Goal: Task Accomplishment & Management: Complete application form

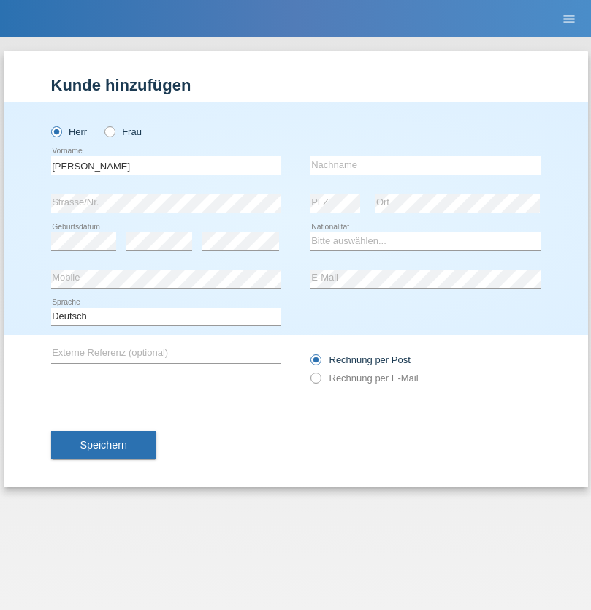
type input "[PERSON_NAME]"
click at [425, 165] on input "text" at bounding box center [426, 165] width 230 height 18
type input "Rickenbacher"
select select "CH"
radio input "true"
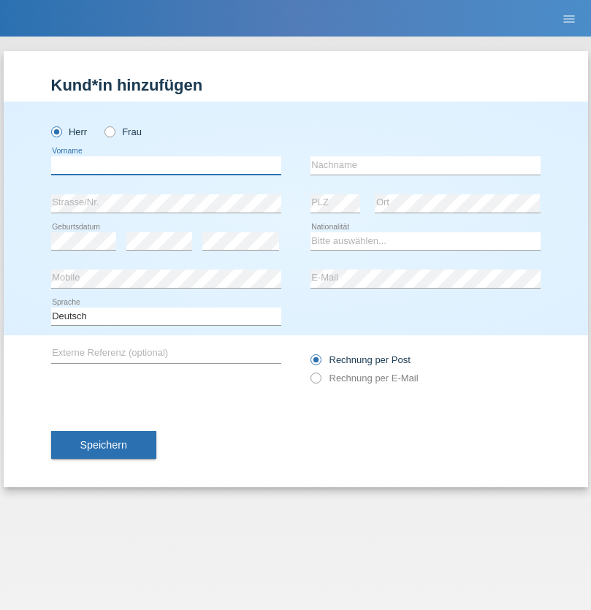
click at [166, 165] on input "text" at bounding box center [166, 165] width 230 height 18
type input "Zarko"
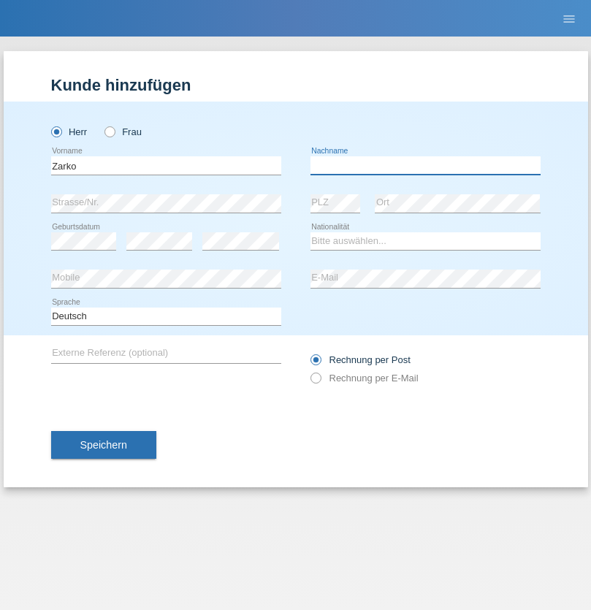
click at [425, 165] on input "text" at bounding box center [426, 165] width 230 height 18
type input "[PERSON_NAME]"
select select "RS"
select select "C"
select select "01"
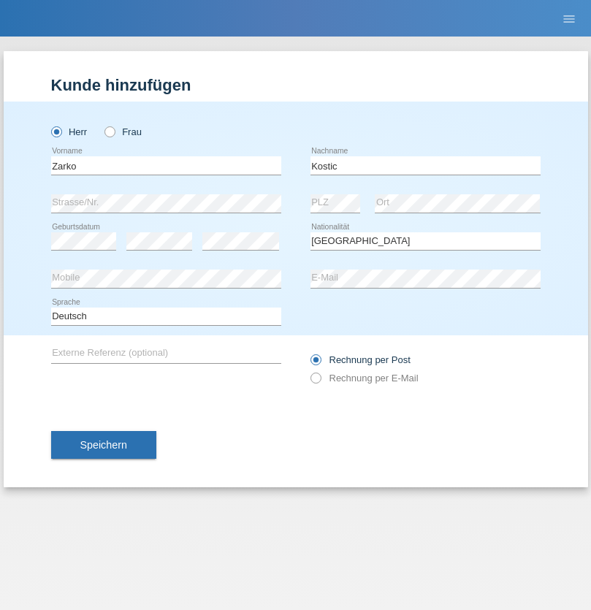
select select "07"
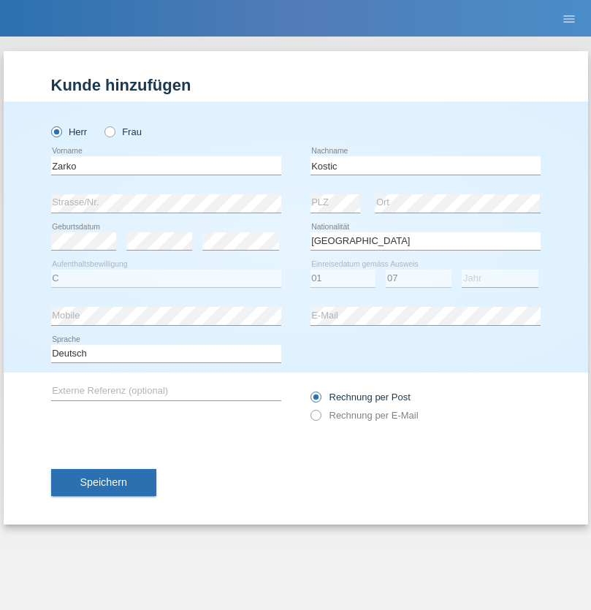
select select "1990"
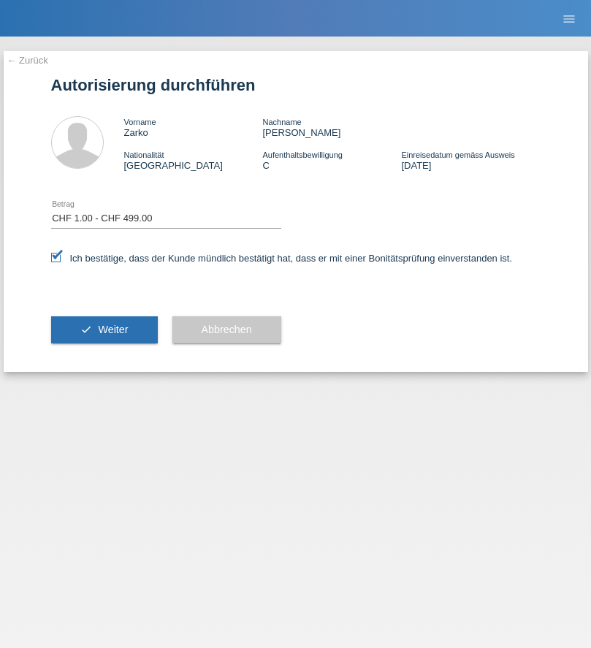
select select "1"
click at [104, 330] on span "Weiter" at bounding box center [113, 330] width 30 height 12
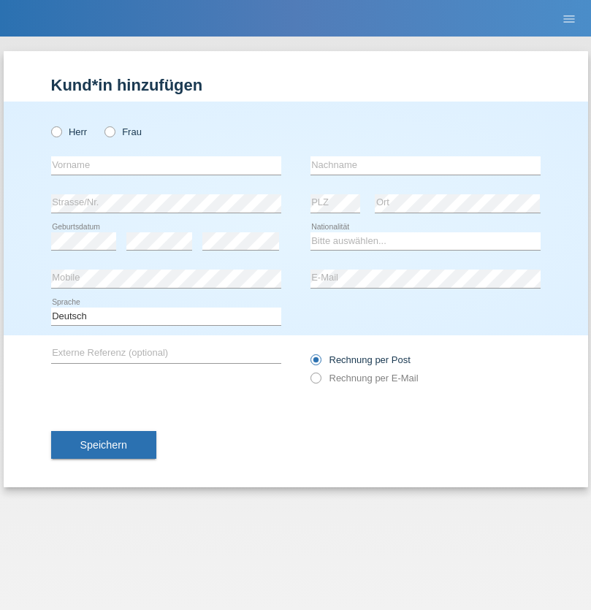
radio input "true"
click at [166, 165] on input "text" at bounding box center [166, 165] width 230 height 18
type input "[PERSON_NAME]"
click at [425, 165] on input "text" at bounding box center [426, 165] width 230 height 18
type input "Raqi"
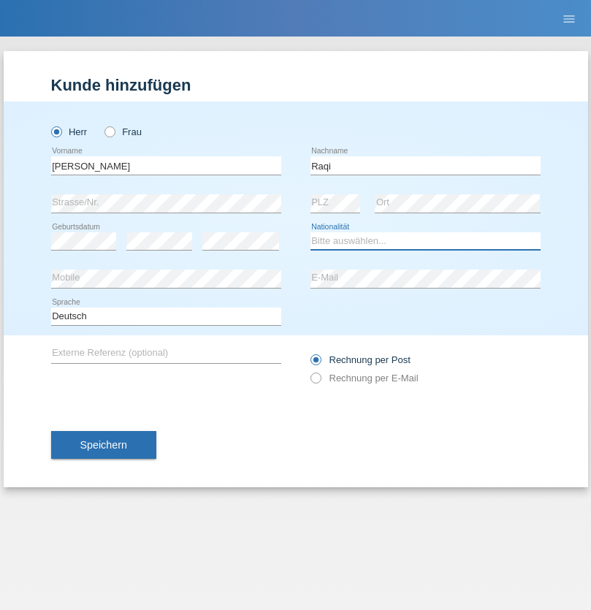
select select "CH"
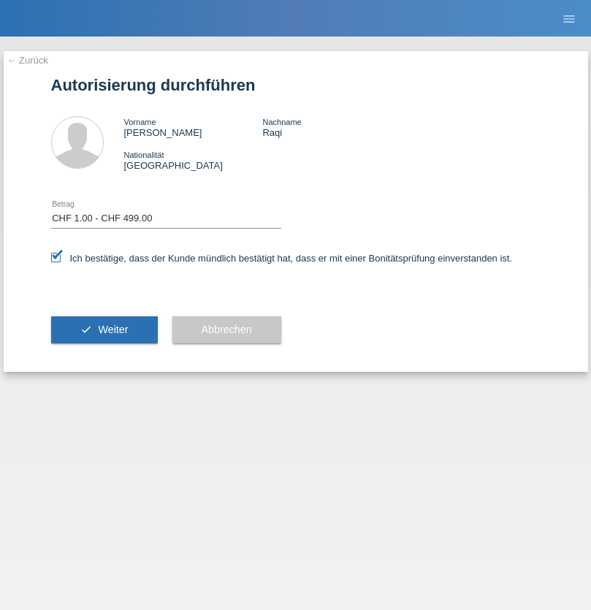
select select "1"
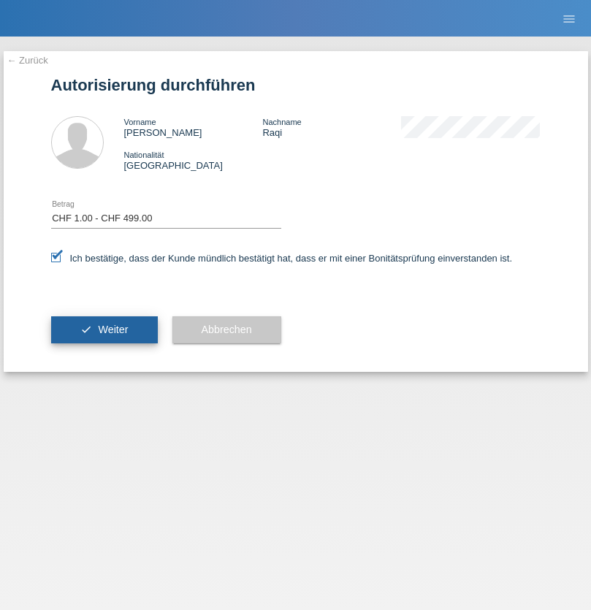
click at [104, 330] on span "Weiter" at bounding box center [113, 330] width 30 height 12
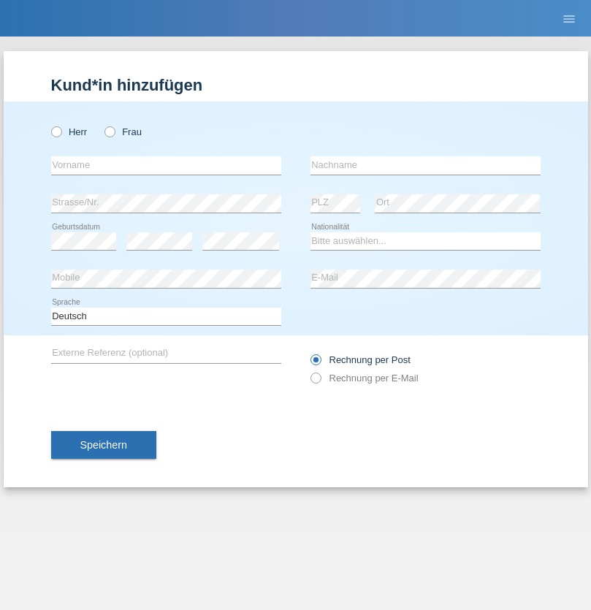
radio input "true"
click at [166, 165] on input "text" at bounding box center [166, 165] width 230 height 18
type input "Zora"
click at [425, 165] on input "text" at bounding box center [426, 165] width 230 height 18
type input "Sioud"
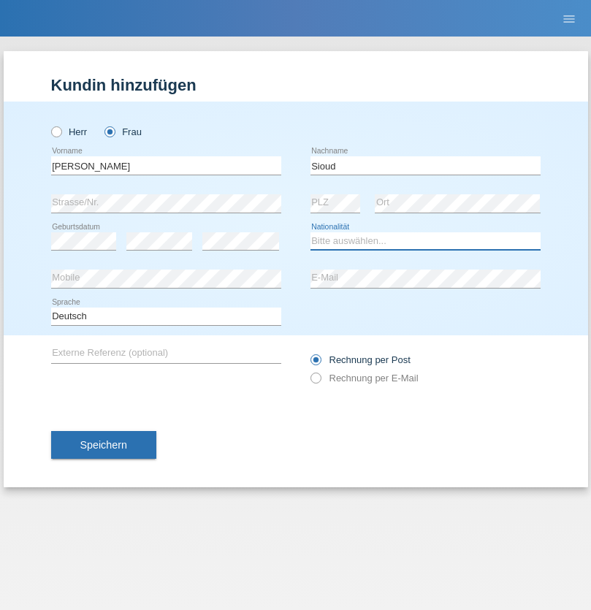
select select "CH"
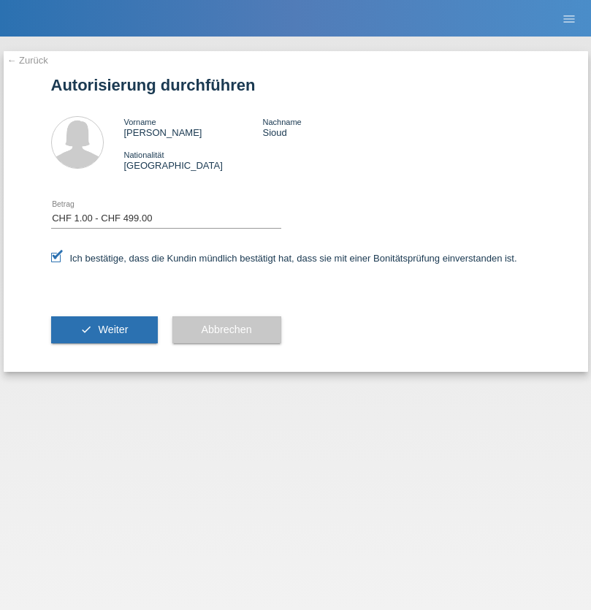
select select "1"
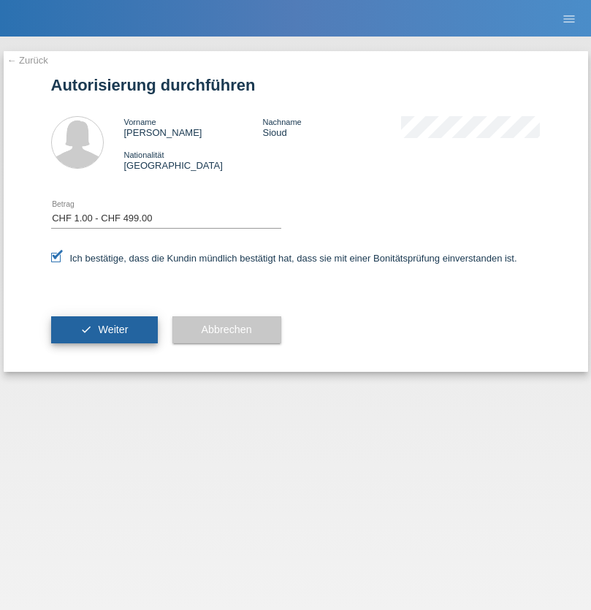
click at [104, 330] on span "Weiter" at bounding box center [113, 330] width 30 height 12
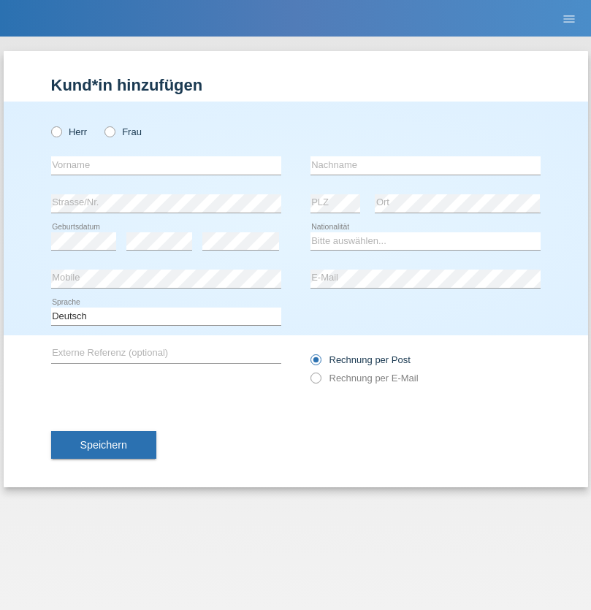
radio input "true"
click at [166, 165] on input "text" at bounding box center [166, 165] width 230 height 18
type input "Ganimete"
click at [425, 165] on input "text" at bounding box center [426, 165] width 230 height 18
type input "AVDYLI"
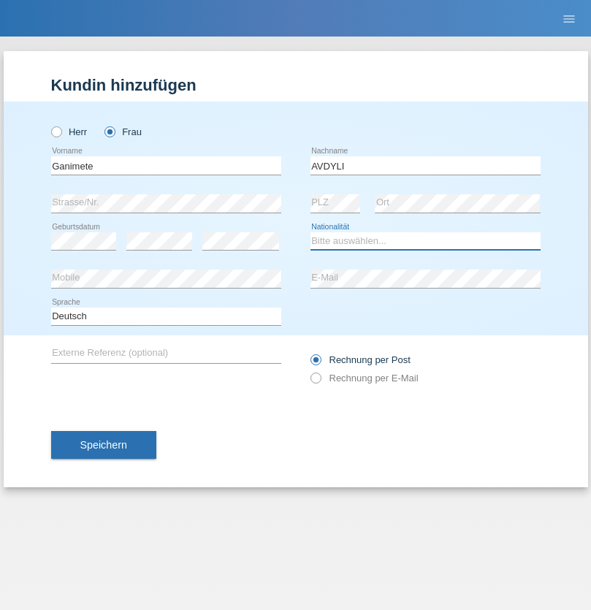
select select "XK"
select select "C"
select select "12"
select select "07"
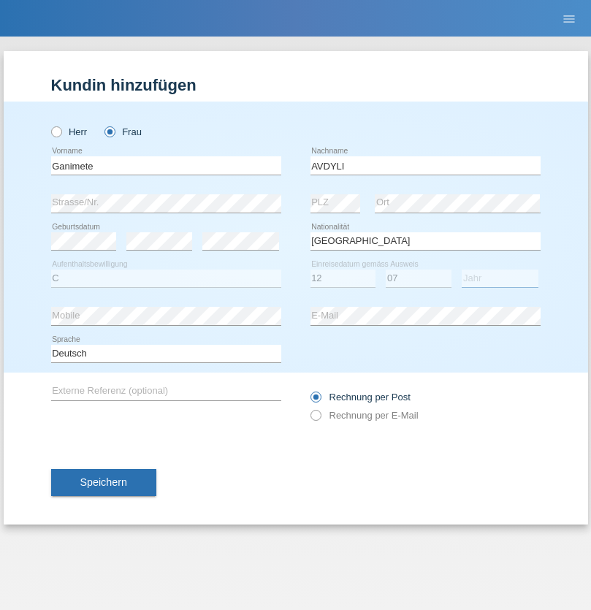
select select "2003"
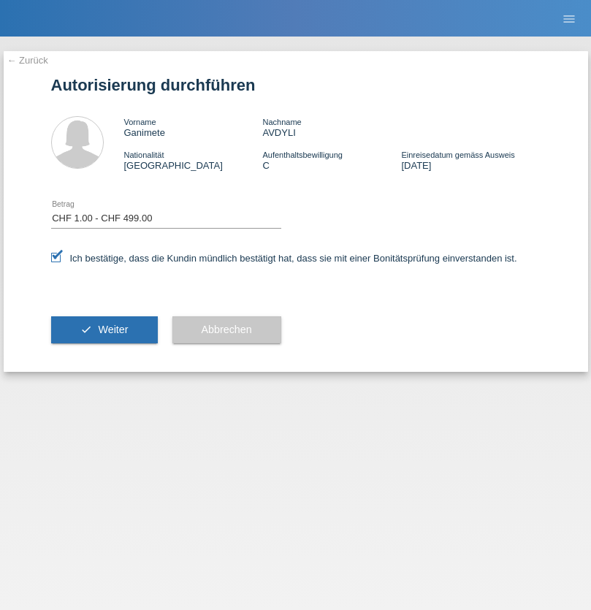
select select "1"
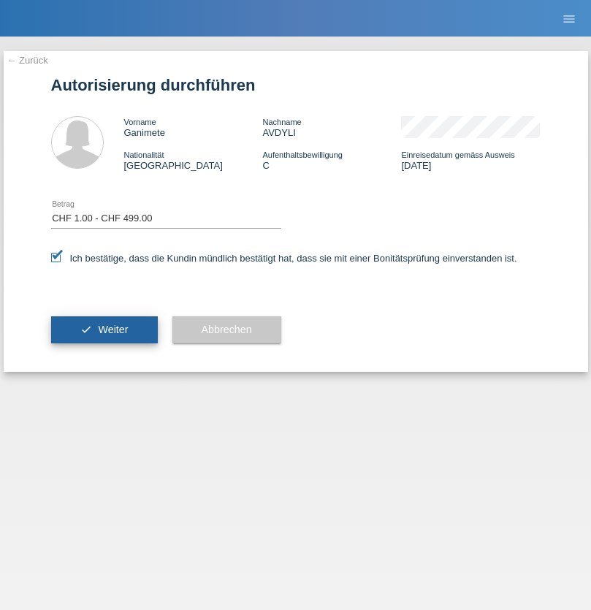
click at [104, 330] on span "Weiter" at bounding box center [113, 330] width 30 height 12
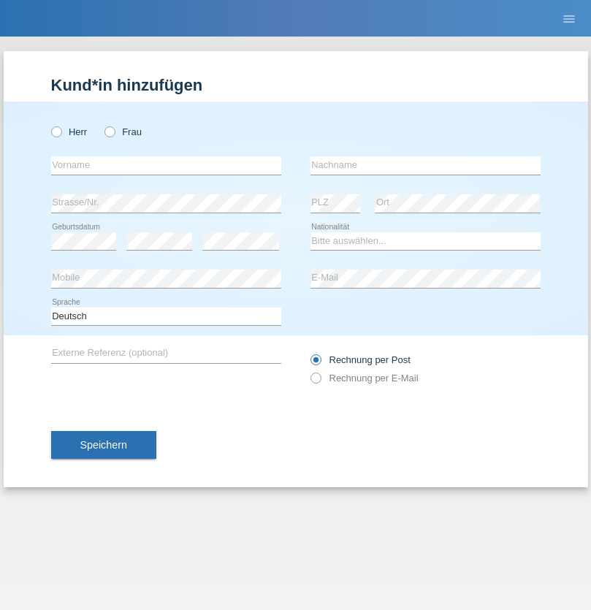
radio input "true"
click at [166, 165] on input "text" at bounding box center [166, 165] width 230 height 18
type input "Arsin"
click at [425, 165] on input "text" at bounding box center [426, 165] width 230 height 18
type input "[DATE]"
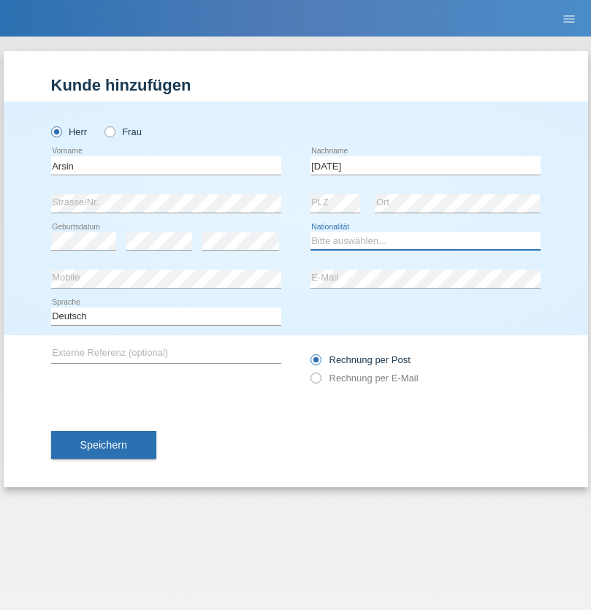
select select "IR"
select select "C"
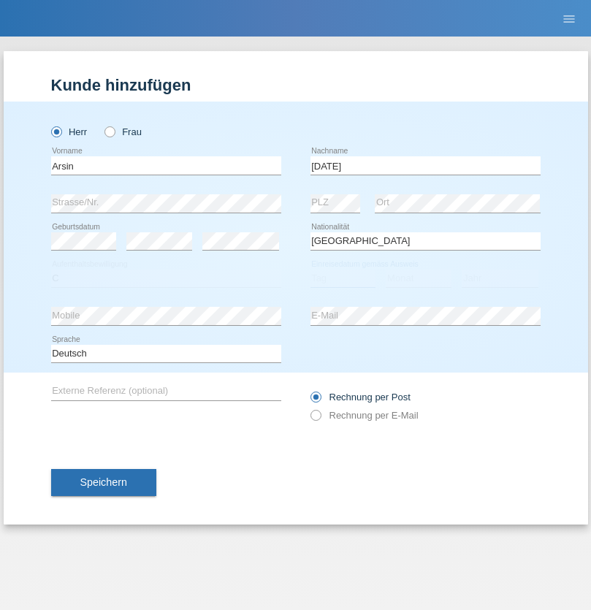
select select "21"
select select "09"
select select "2009"
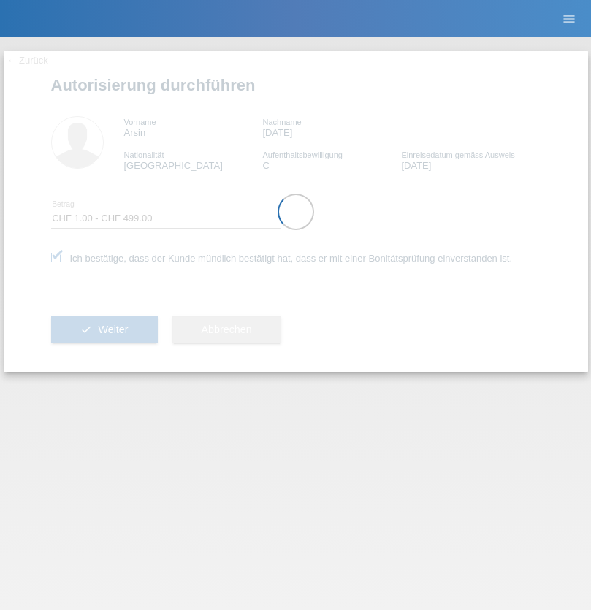
select select "1"
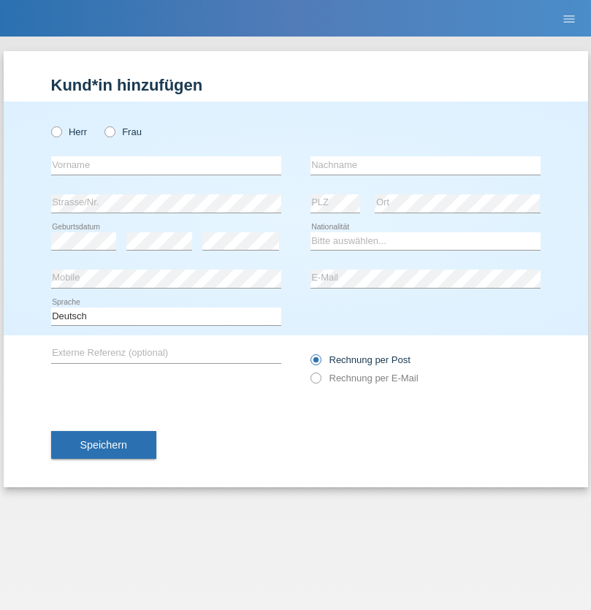
radio input "true"
click at [166, 165] on input "text" at bounding box center [166, 165] width 230 height 18
type input "nahod"
click at [425, 165] on input "text" at bounding box center [426, 165] width 230 height 18
type input "yemane"
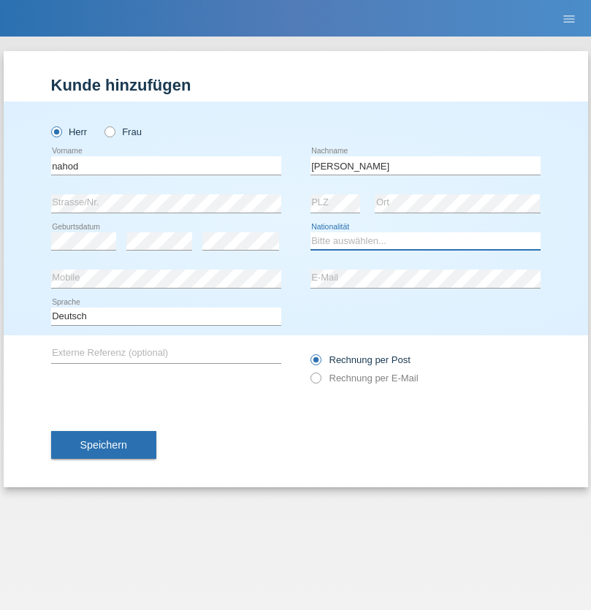
select select "ET"
select select "C"
select select "11"
select select "09"
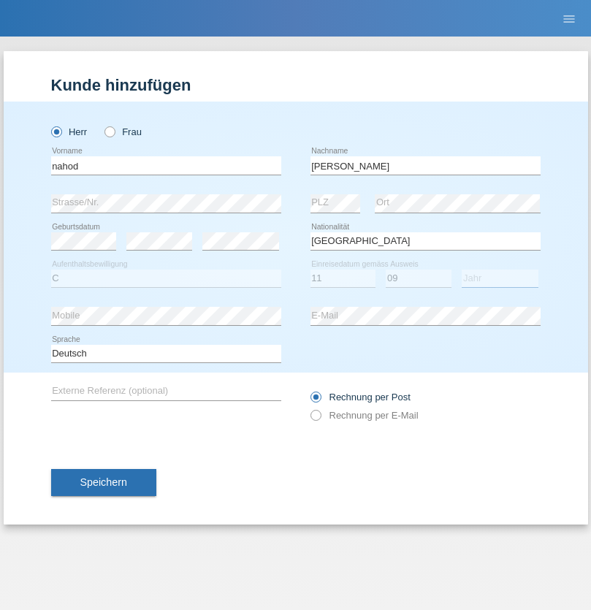
select select "2011"
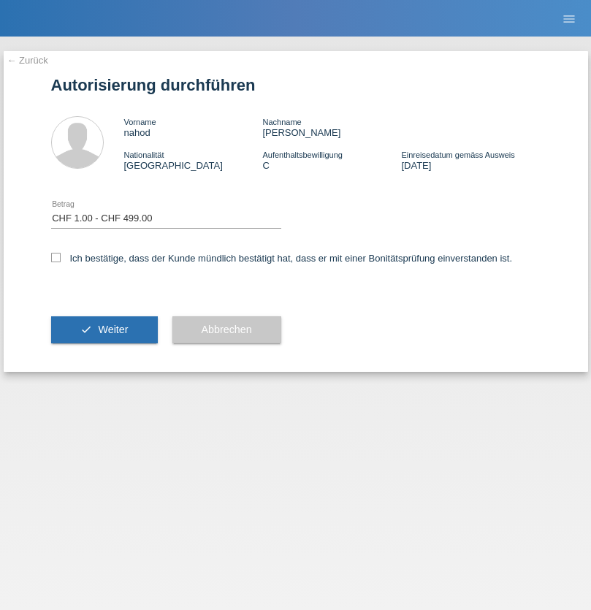
select select "1"
checkbox input "true"
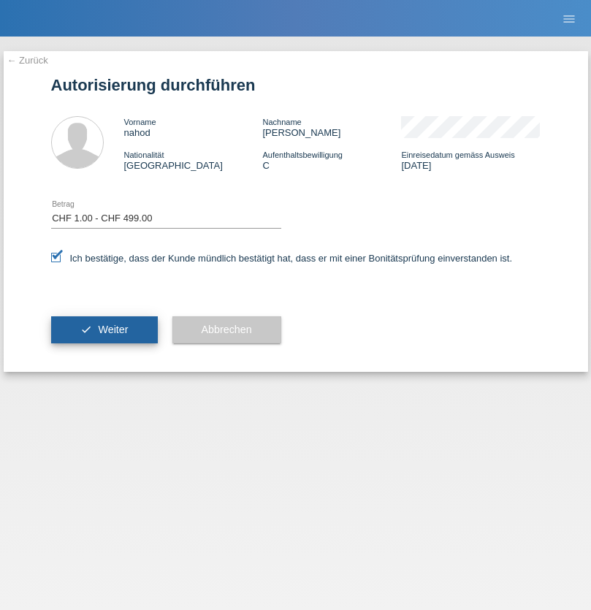
click at [104, 330] on span "Weiter" at bounding box center [113, 330] width 30 height 12
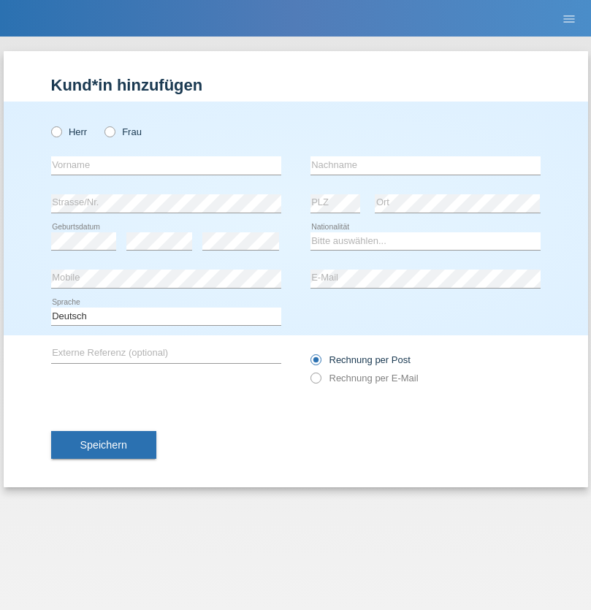
radio input "true"
click at [166, 165] on input "text" at bounding box center [166, 165] width 230 height 18
type input "Faycal"
click at [425, 165] on input "text" at bounding box center [426, 165] width 230 height 18
type input "Tamazouzt"
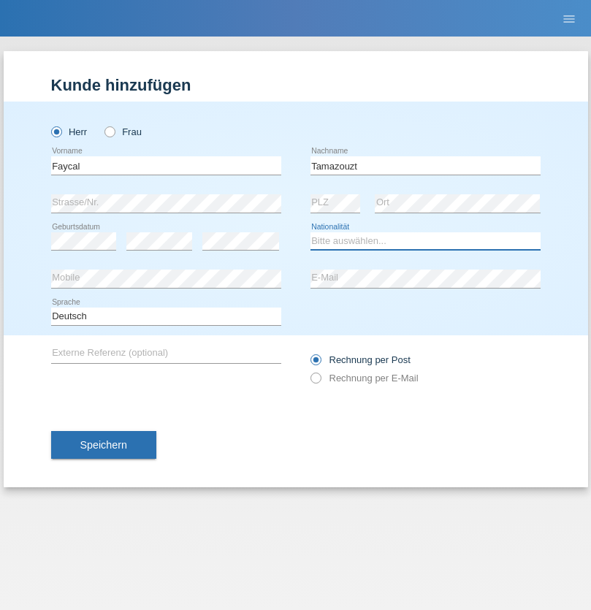
select select "DZ"
select select "C"
select select "26"
select select "12"
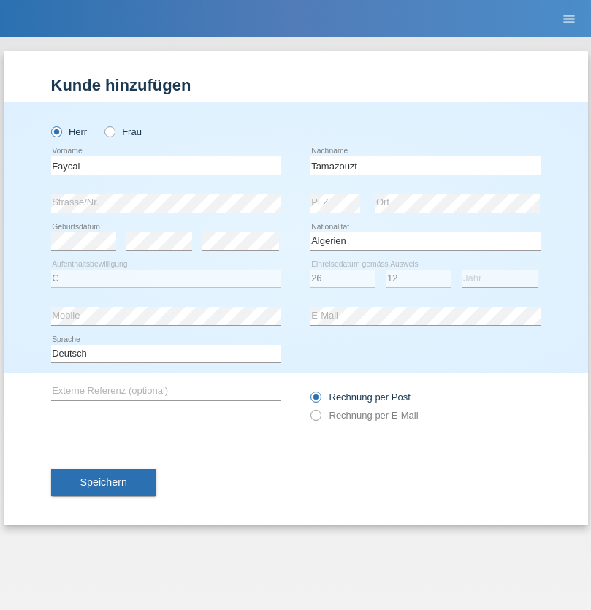
select select "2015"
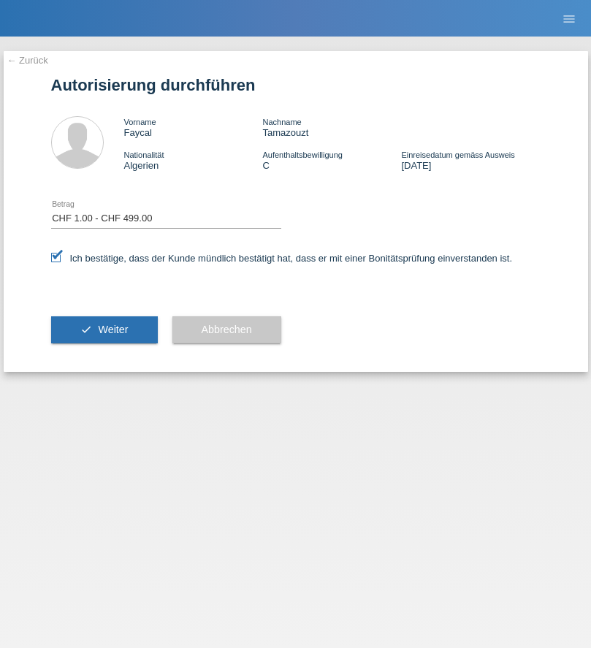
select select "1"
click at [104, 330] on span "Weiter" at bounding box center [113, 330] width 30 height 12
